Goal: Information Seeking & Learning: Learn about a topic

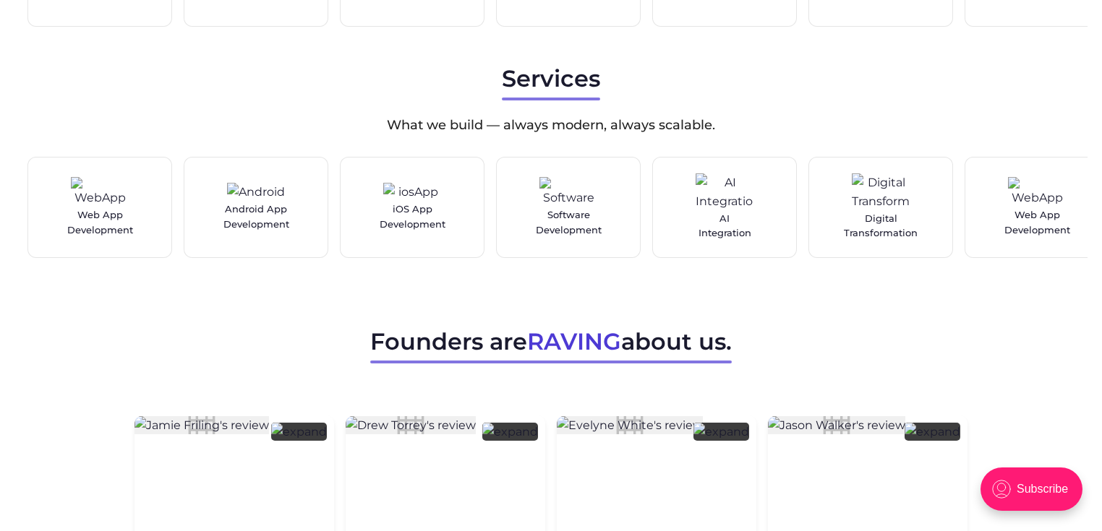
scroll to position [1996, 0]
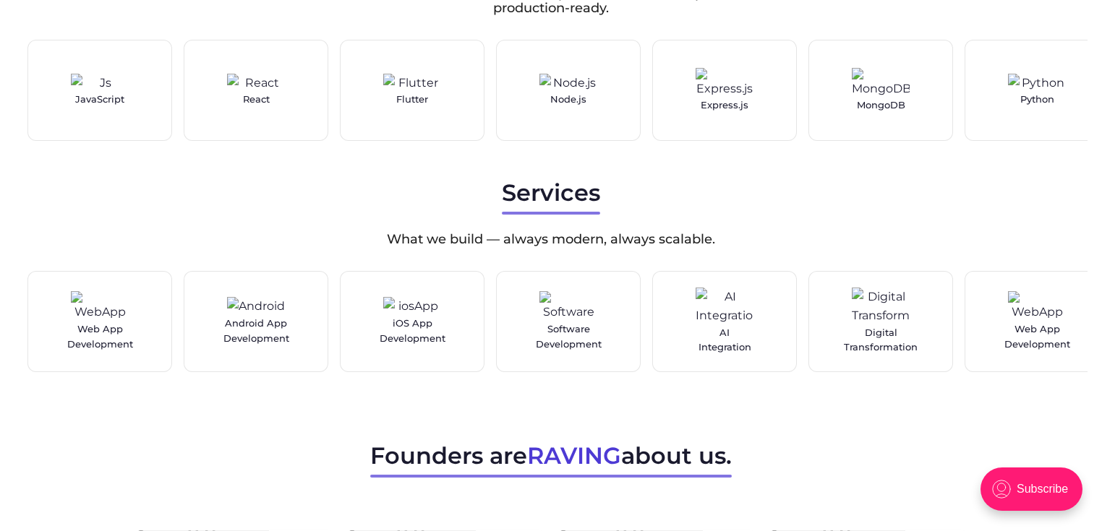
scroll to position [2164, 0]
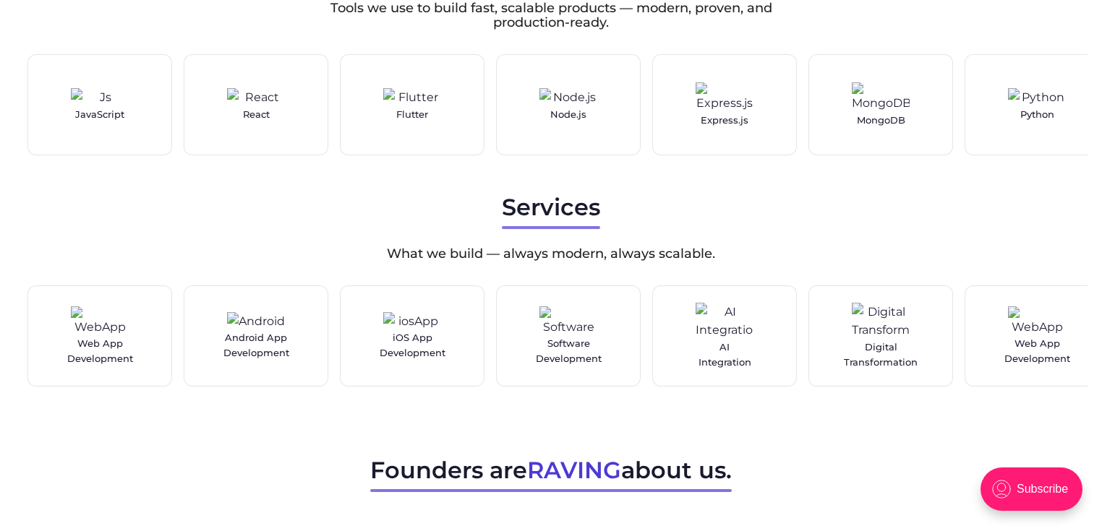
scroll to position [2091, 0]
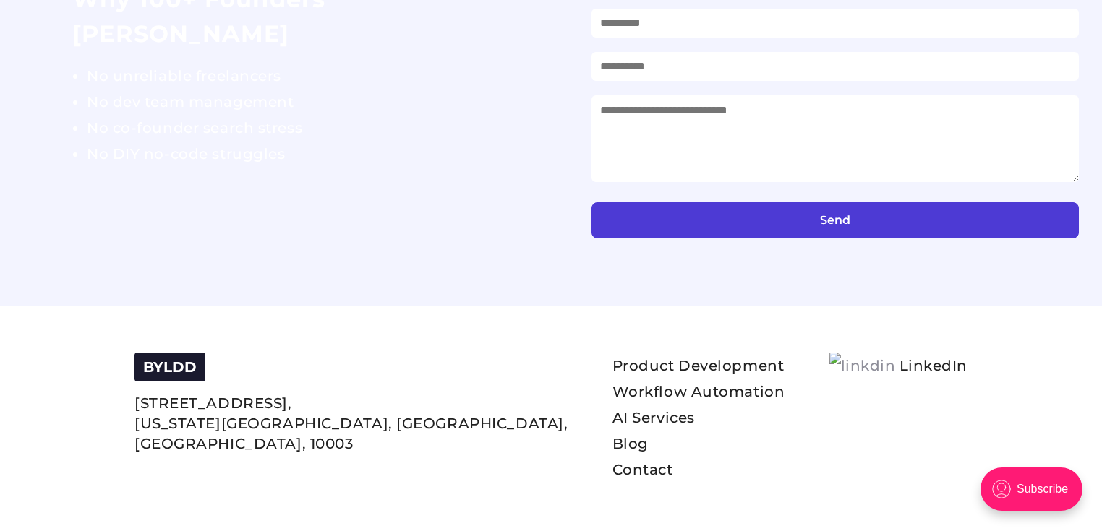
scroll to position [5520, 0]
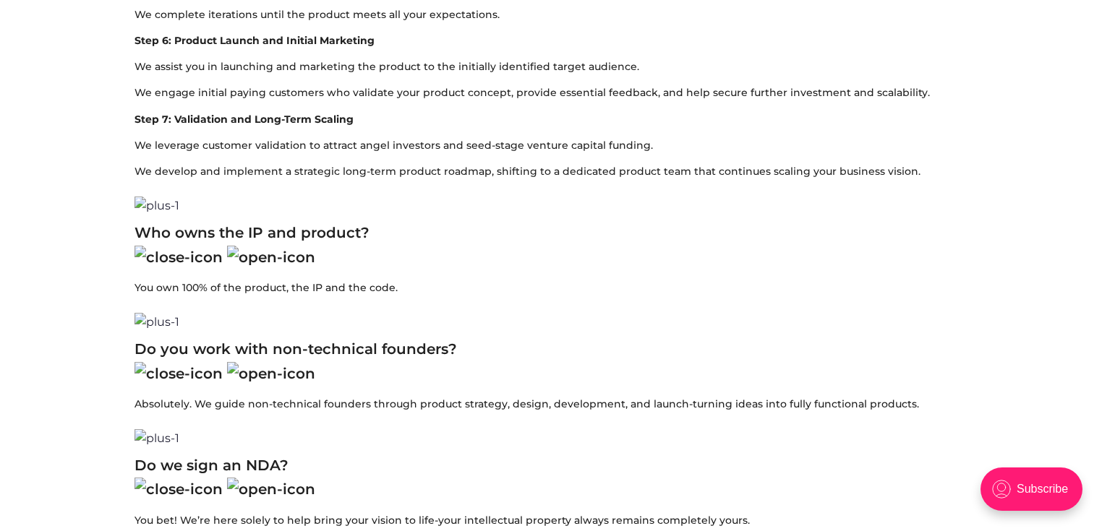
scroll to position [3225, 0]
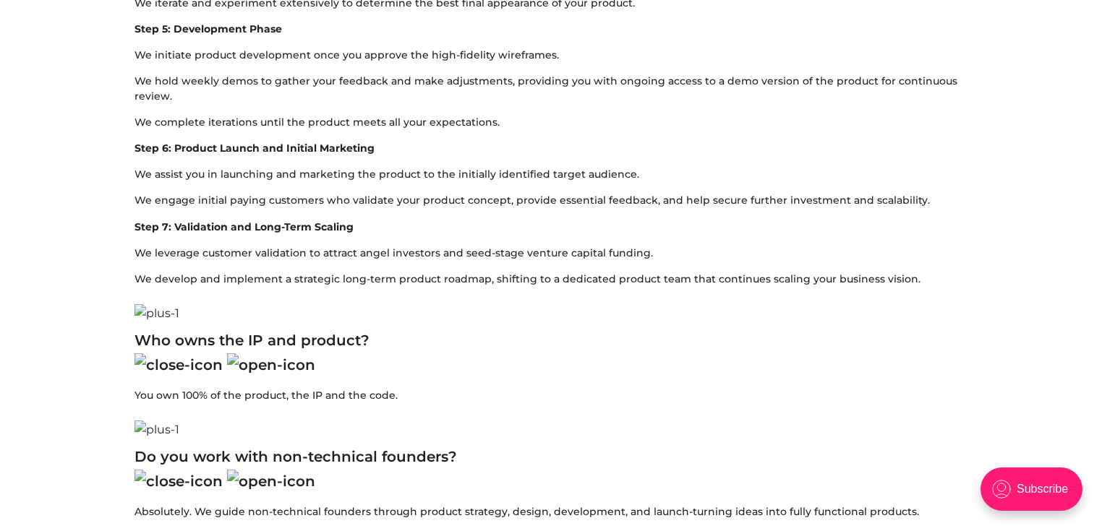
scroll to position [2467, 0]
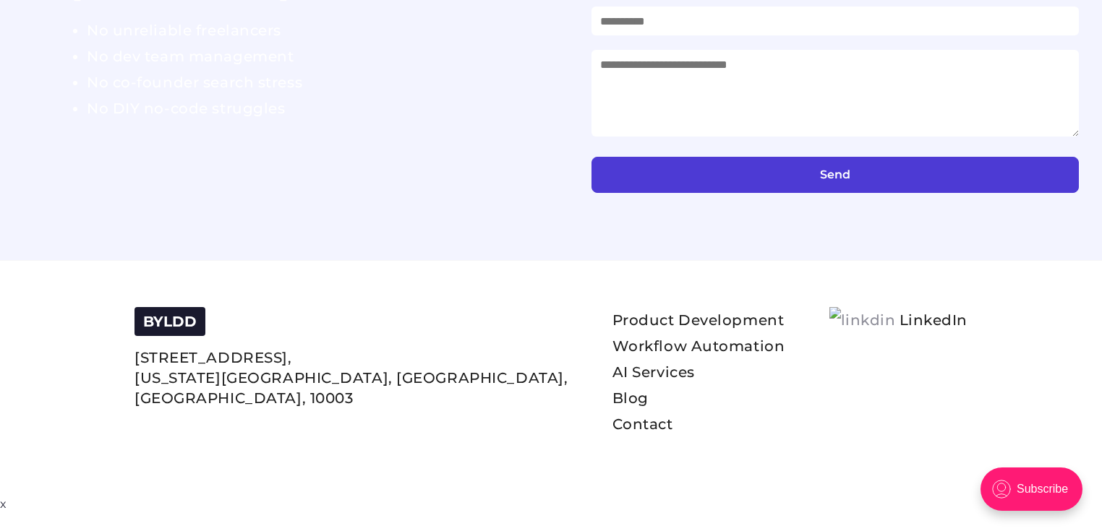
scroll to position [4151, 0]
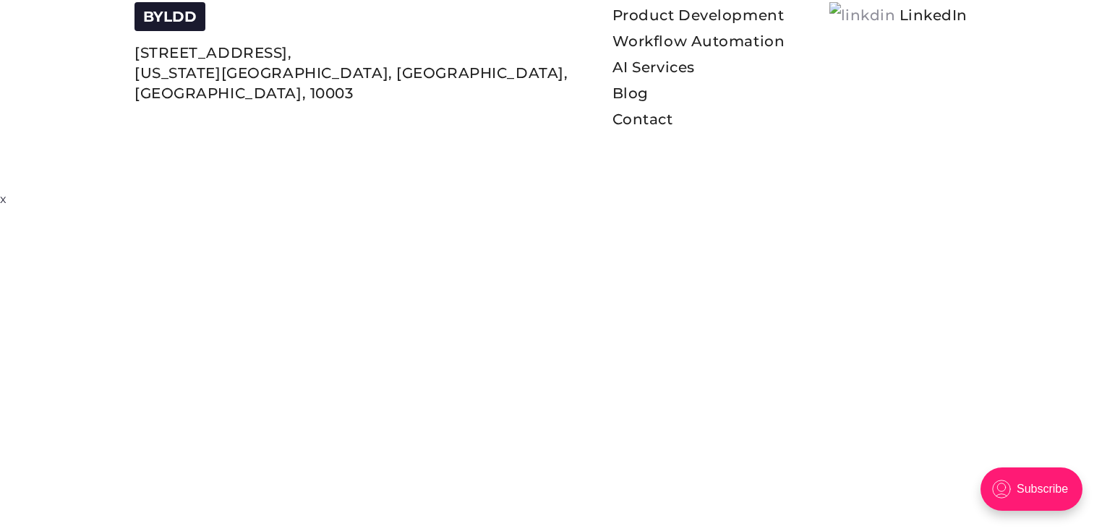
scroll to position [4565, 0]
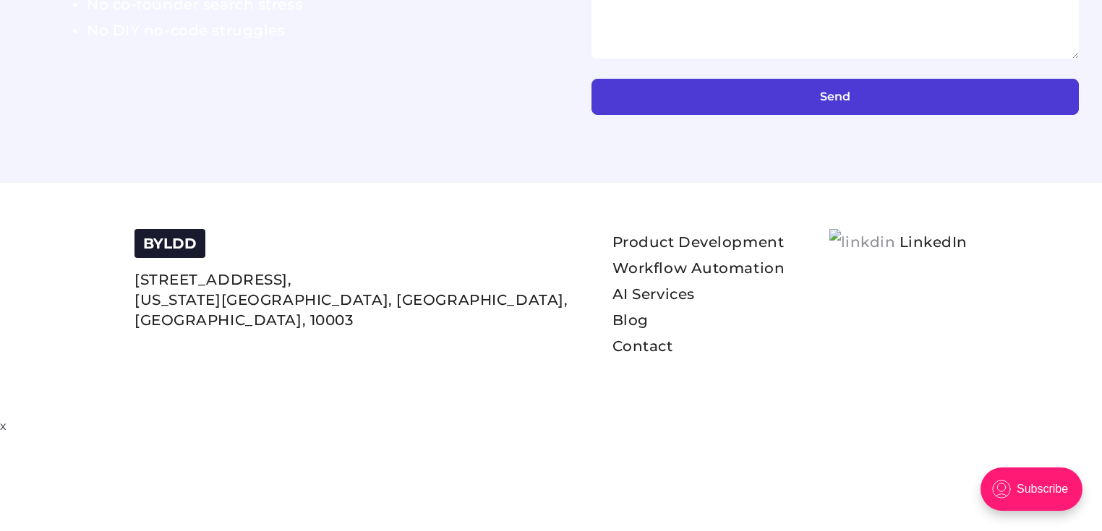
scroll to position [4316, 0]
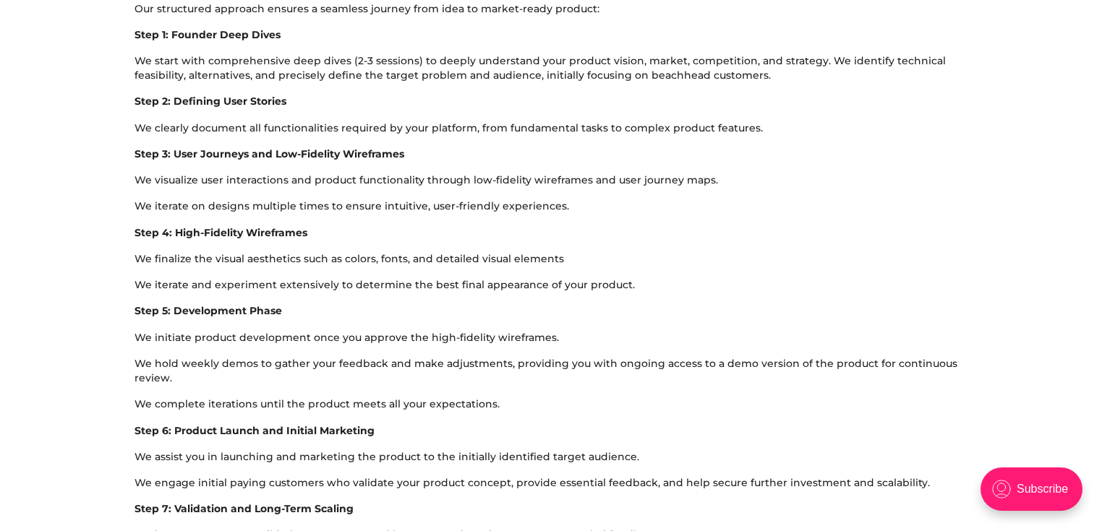
scroll to position [2522, 0]
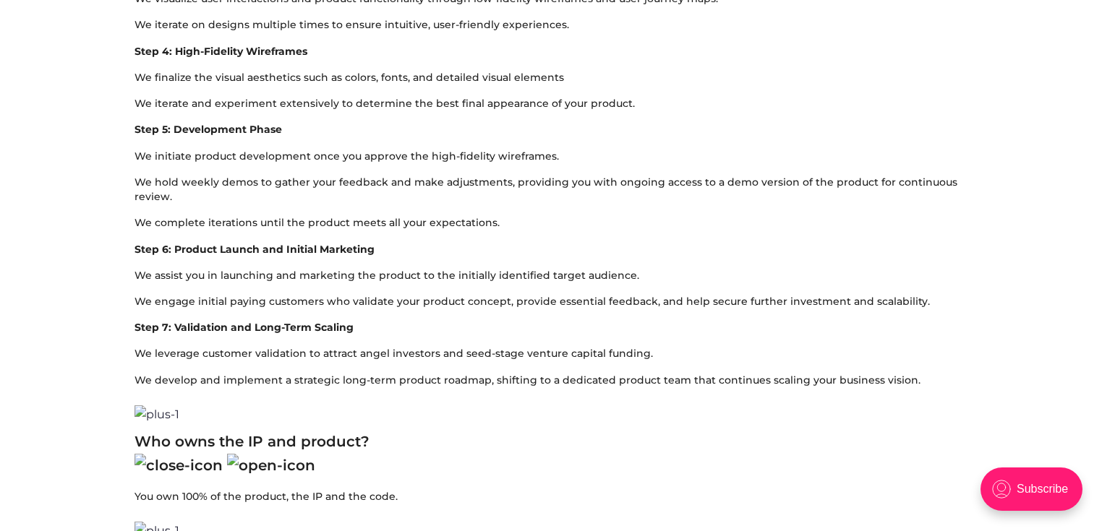
scroll to position [2645, 0]
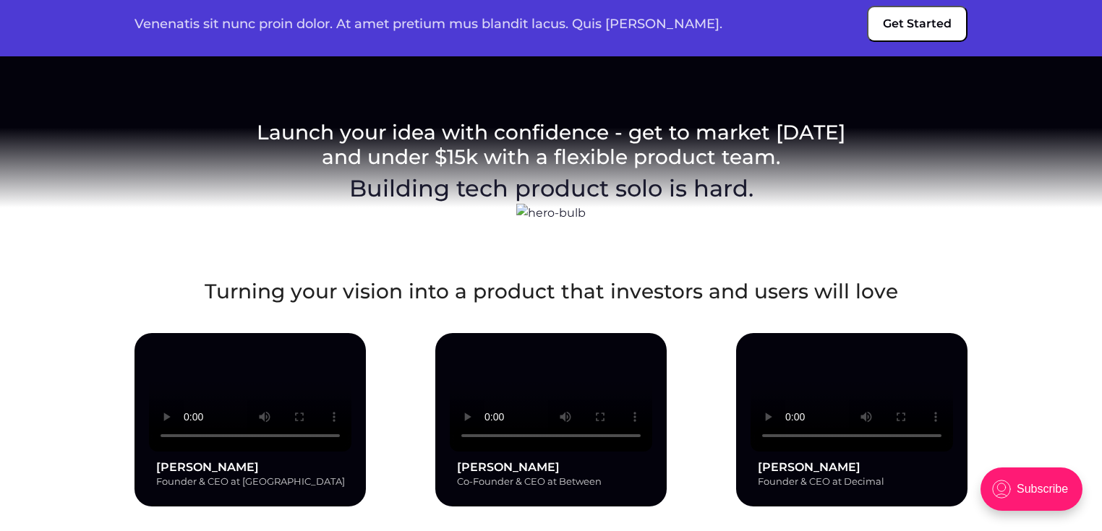
scroll to position [0, 0]
